Goal: Information Seeking & Learning: Find specific page/section

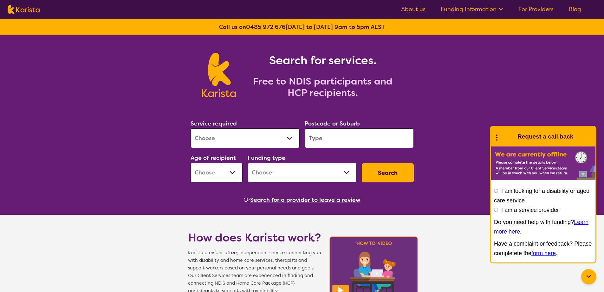
click at [216, 138] on select "Allied Health Assistant Assessment ([MEDICAL_DATA] or [MEDICAL_DATA]) Behaviour…" at bounding box center [245, 138] width 109 height 20
click at [314, 135] on input "search" at bounding box center [359, 138] width 109 height 20
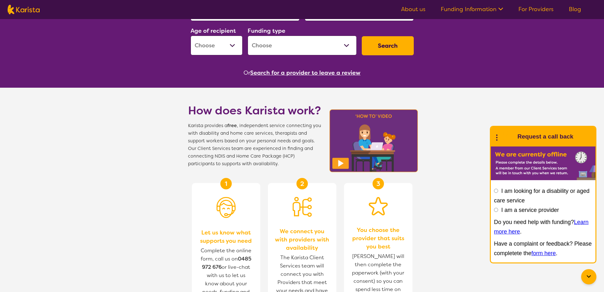
scroll to position [32, 0]
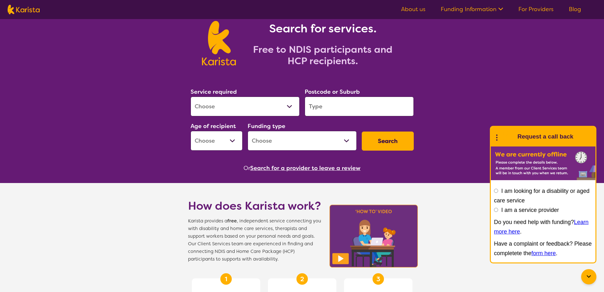
click at [396, 172] on div "Or Search for a provider to leave a review" at bounding box center [302, 168] width 228 height 10
click at [258, 112] on select "Allied Health Assistant Assessment ([MEDICAL_DATA] or [MEDICAL_DATA]) Behaviour…" at bounding box center [245, 106] width 109 height 20
select select "Support worker"
click at [191, 96] on select "Allied Health Assistant Assessment ([MEDICAL_DATA] or [MEDICAL_DATA]) Behaviour…" at bounding box center [245, 106] width 109 height 20
click at [327, 102] on input "search" at bounding box center [359, 106] width 109 height 20
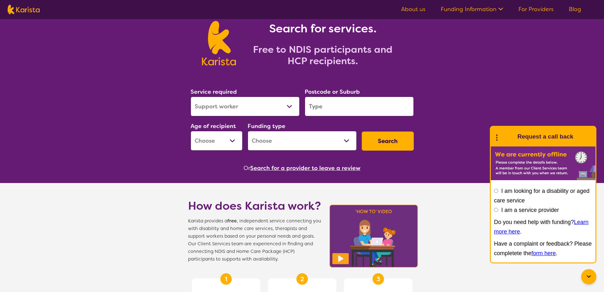
click at [331, 103] on input "search" at bounding box center [359, 106] width 109 height 20
type input "2232"
click at [228, 137] on select "Early Childhood - 0 to 9 Child - 10 to 11 Adolescent - 12 to 17 Adult - 18 to 6…" at bounding box center [217, 141] width 52 height 20
select select "AD"
click at [191, 131] on select "Early Childhood - 0 to 9 Child - 10 to 11 Adolescent - 12 to 17 Adult - 18 to 6…" at bounding box center [217, 141] width 52 height 20
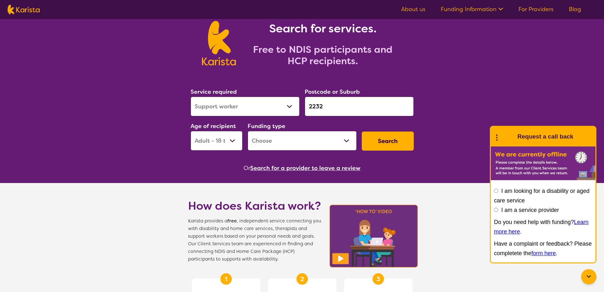
click at [294, 140] on select "Home Care Package (HCP) National Disability Insurance Scheme (NDIS) I don't know" at bounding box center [302, 141] width 109 height 20
select select "NDIS"
click at [248, 131] on select "Home Care Package (HCP) National Disability Insurance Scheme (NDIS) I don't know" at bounding box center [302, 141] width 109 height 20
click at [384, 143] on button "Search" at bounding box center [388, 140] width 52 height 19
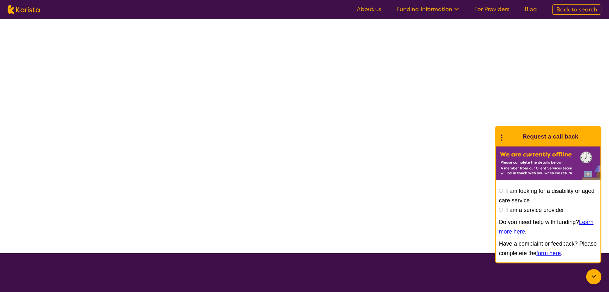
click at [590, 277] on div at bounding box center [593, 276] width 15 height 15
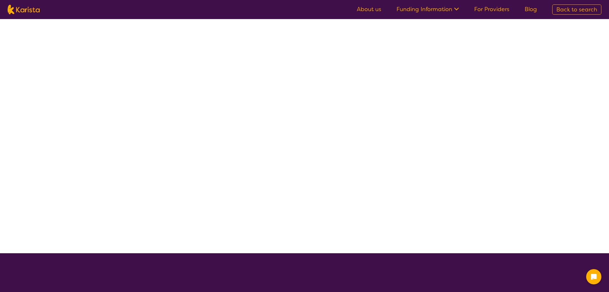
click at [318, 118] on div at bounding box center [304, 136] width 609 height 234
click at [223, 89] on div at bounding box center [304, 136] width 609 height 234
select select "Support worker"
select select "AD"
select select "NDIS"
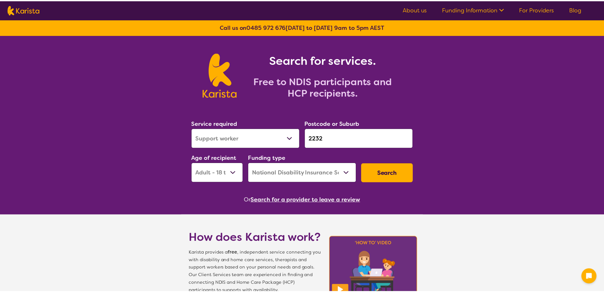
scroll to position [32, 0]
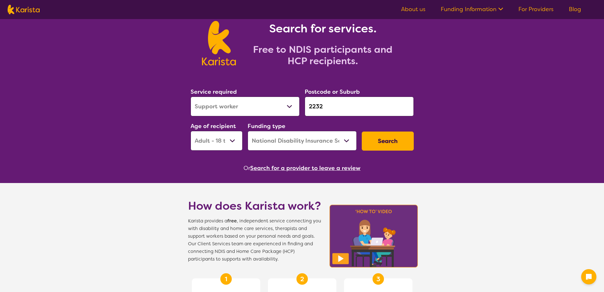
click at [367, 139] on button "Search" at bounding box center [388, 140] width 52 height 19
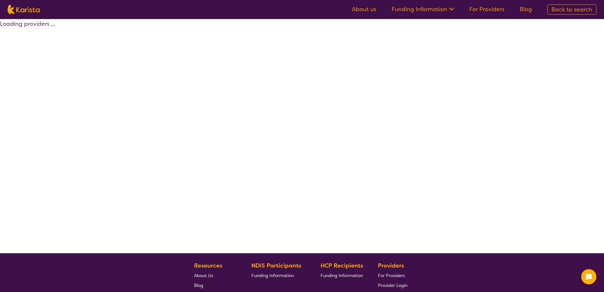
select select "by_score"
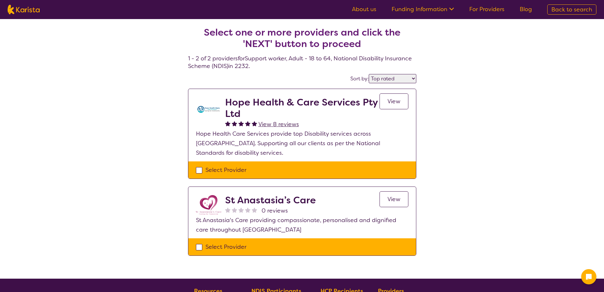
click at [385, 102] on link "View" at bounding box center [394, 101] width 29 height 16
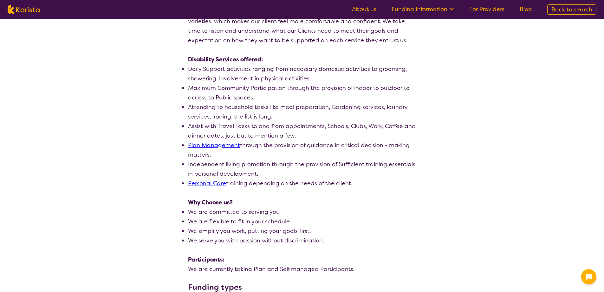
scroll to position [159, 0]
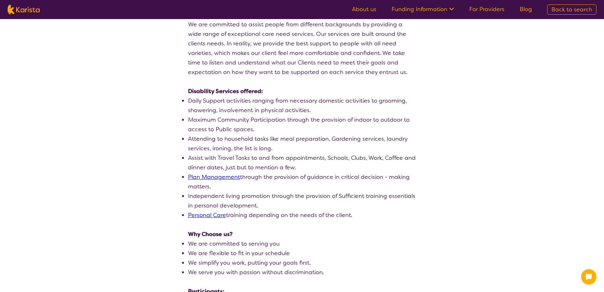
select select "by_score"
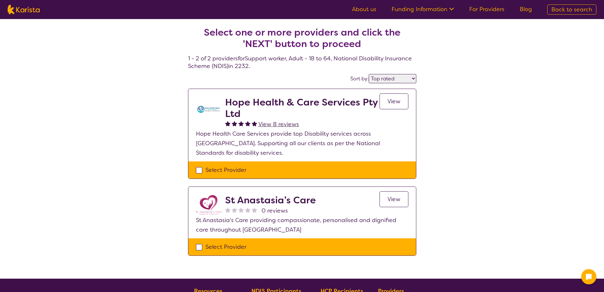
select select "Support worker"
select select "AD"
select select "NDIS"
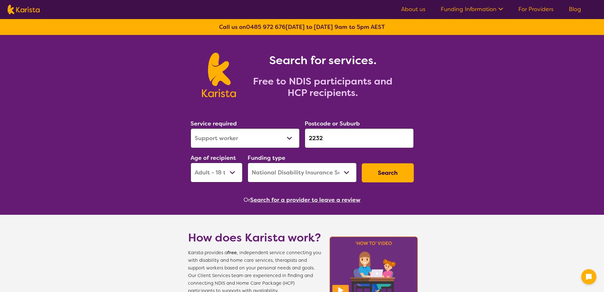
scroll to position [32, 0]
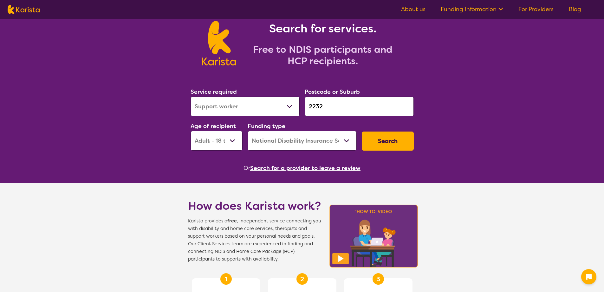
click at [494, 120] on div "Search for services. Free to NDIS participants and HCP recipients. Service requ…" at bounding box center [302, 287] width 604 height 569
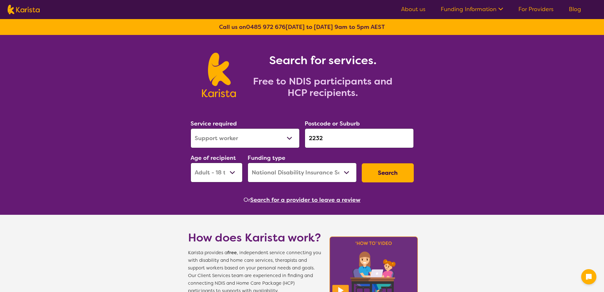
click at [299, 174] on select "Home Care Package (HCP) National Disability Insurance Scheme (NDIS) I don't know" at bounding box center [302, 172] width 109 height 20
click at [248, 162] on select "Home Care Package (HCP) National Disability Insurance Scheme (NDIS) I don't know" at bounding box center [302, 172] width 109 height 20
click at [261, 140] on select "Allied Health Assistant Assessment ([MEDICAL_DATA] or [MEDICAL_DATA]) Behaviour…" at bounding box center [245, 138] width 109 height 20
select select "NDIS Support Coordination"
click at [191, 128] on select "Allied Health Assistant Assessment ([MEDICAL_DATA] or [MEDICAL_DATA]) Behaviour…" at bounding box center [245, 138] width 109 height 20
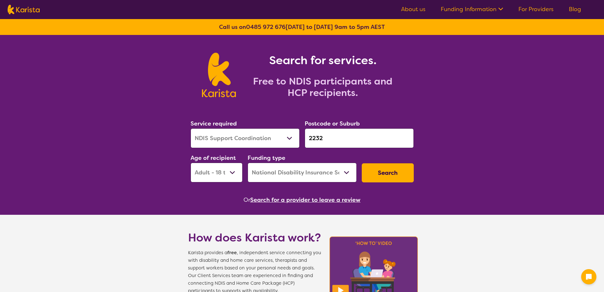
click at [379, 172] on button "Search" at bounding box center [388, 172] width 52 height 19
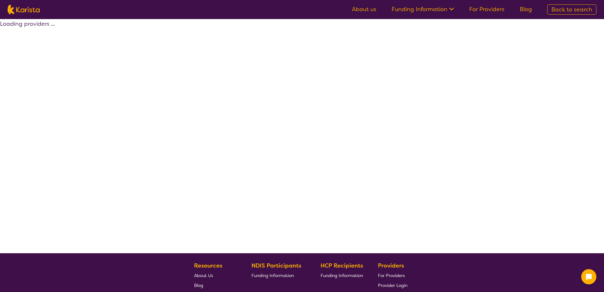
select select "by_score"
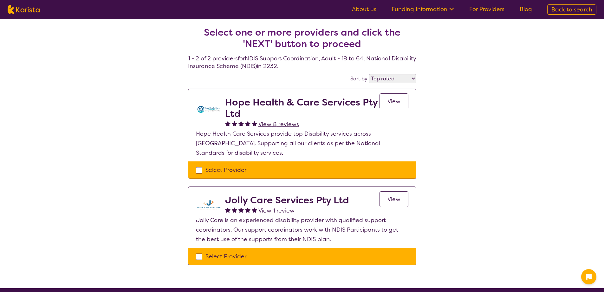
click at [398, 101] on span "View" at bounding box center [394, 101] width 13 height 8
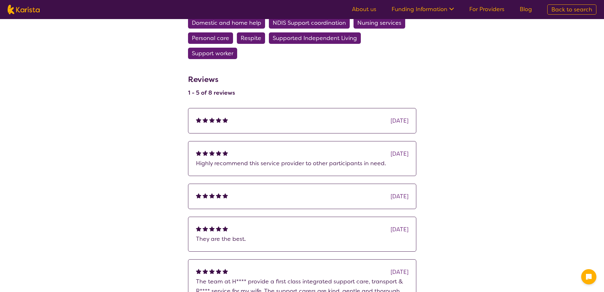
scroll to position [635, 0]
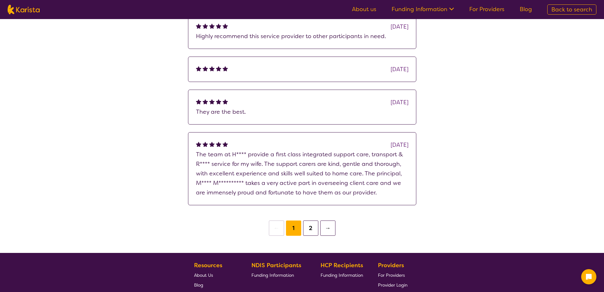
click at [307, 220] on button "2" at bounding box center [310, 227] width 15 height 15
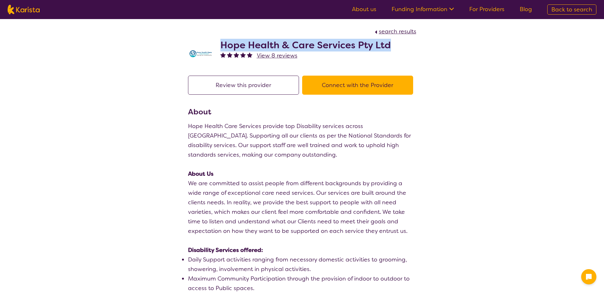
drag, startPoint x: 389, startPoint y: 46, endPoint x: 220, endPoint y: 43, distance: 169.1
click at [220, 43] on div "Hope Health & Care Services Pty Ltd View 8 reviews" at bounding box center [302, 52] width 228 height 32
copy h2 "Hope Health & Care Services Pty Ltd"
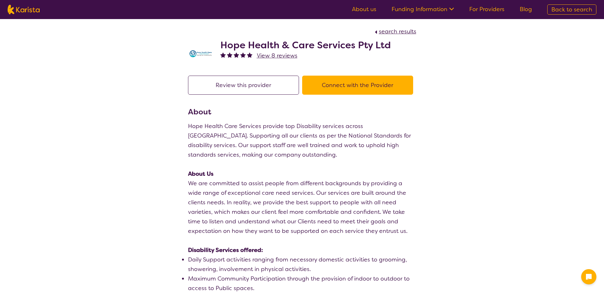
click at [405, 156] on p "Hope Health Care Services provide top Disability services across [GEOGRAPHIC_DA…" at bounding box center [302, 140] width 228 height 38
